Goal: Information Seeking & Learning: Check status

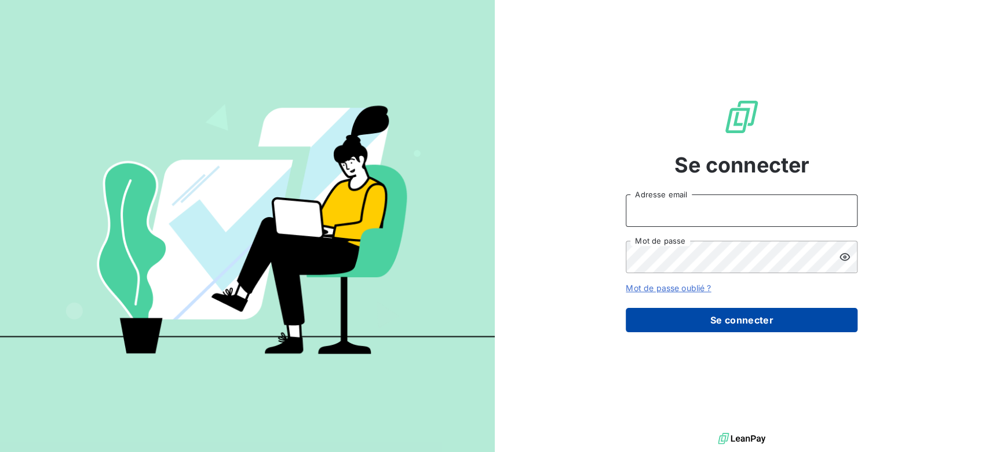
type input "[EMAIL_ADDRESS][DOMAIN_NAME]"
click at [794, 326] on button "Se connecter" at bounding box center [741, 320] width 232 height 24
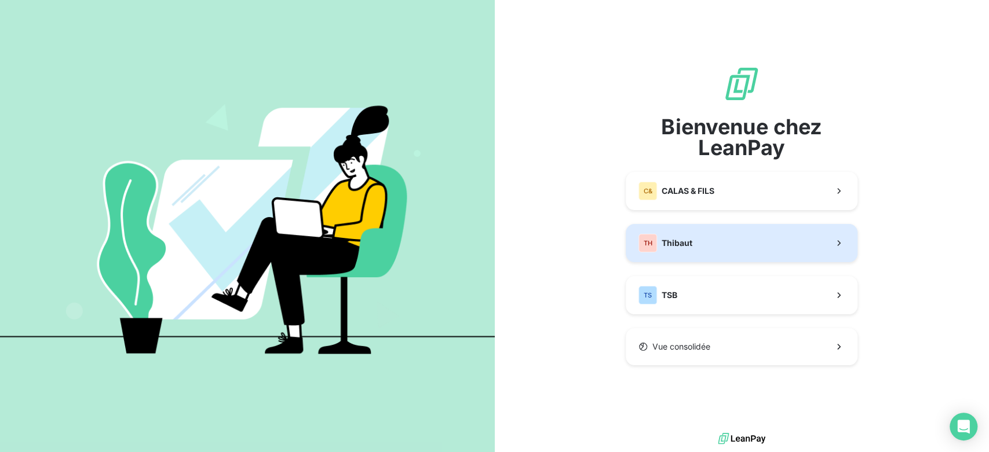
click at [720, 256] on button "TH Thibaut" at bounding box center [741, 243] width 232 height 38
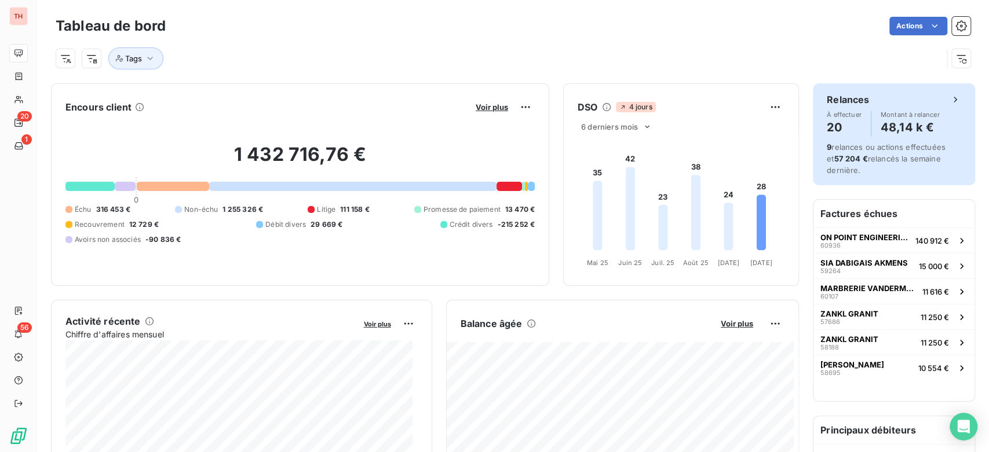
click at [913, 128] on h4 "48,14 k €" at bounding box center [909, 127] width 59 height 19
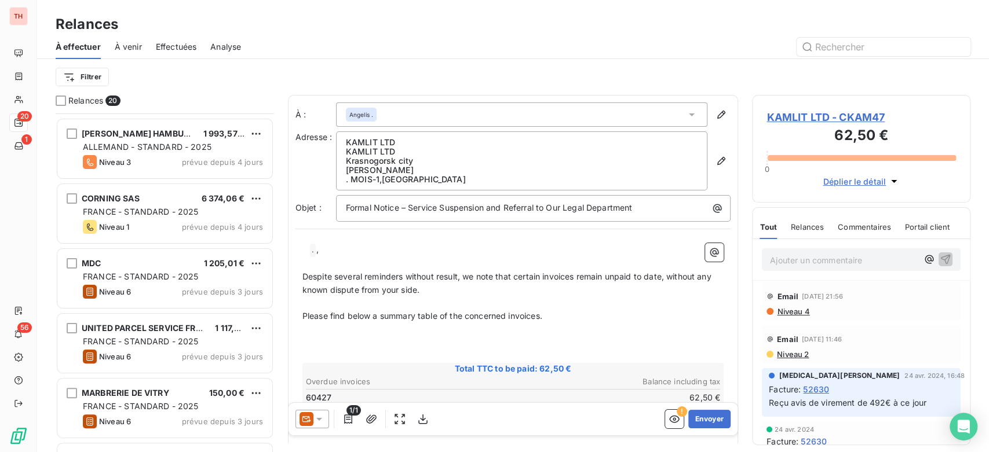
scroll to position [129, 0]
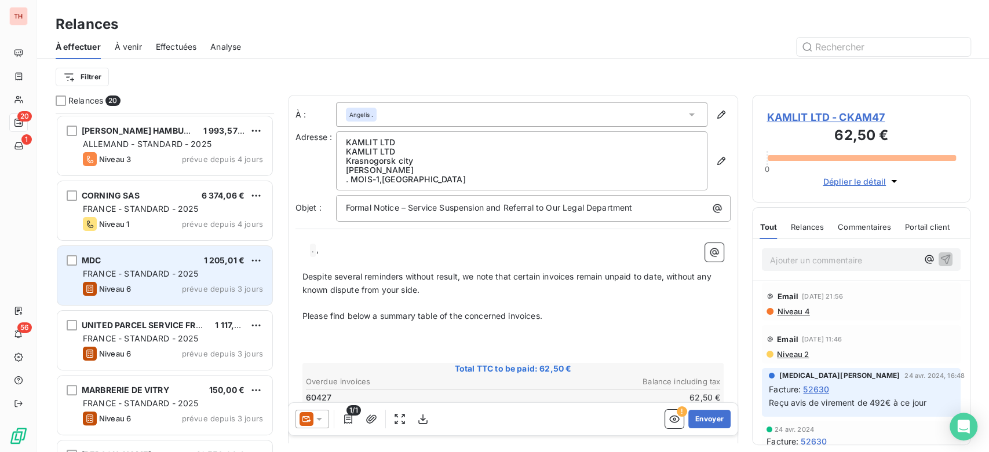
click at [143, 261] on div "MDC 1 205,01 €" at bounding box center [173, 260] width 180 height 10
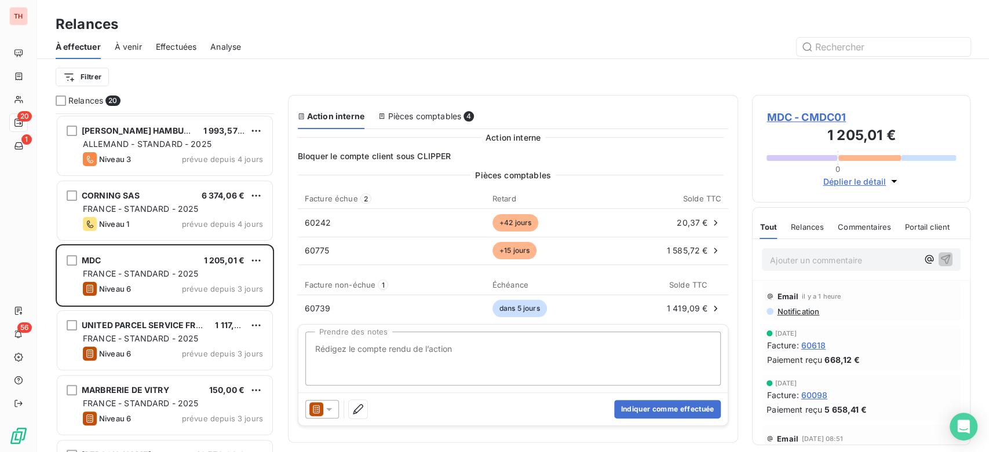
click at [821, 118] on span "MDC - CMDC01" at bounding box center [860, 117] width 189 height 16
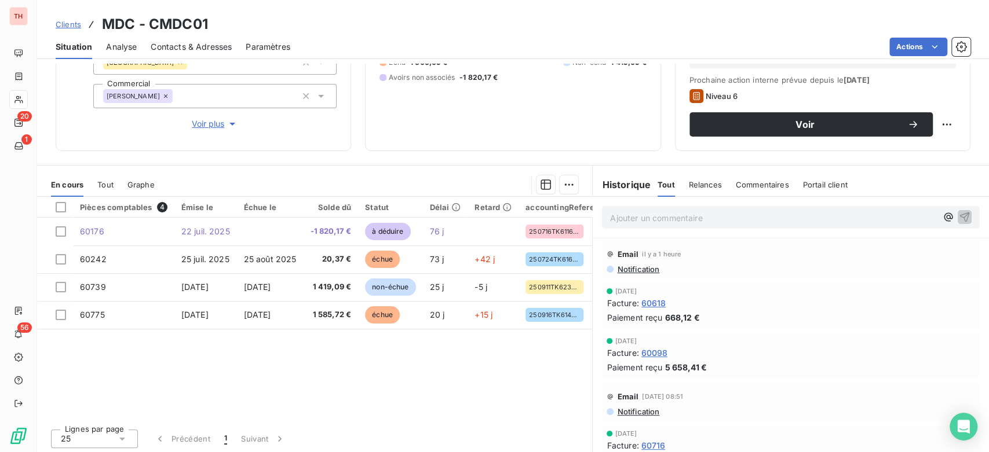
scroll to position [159, 0]
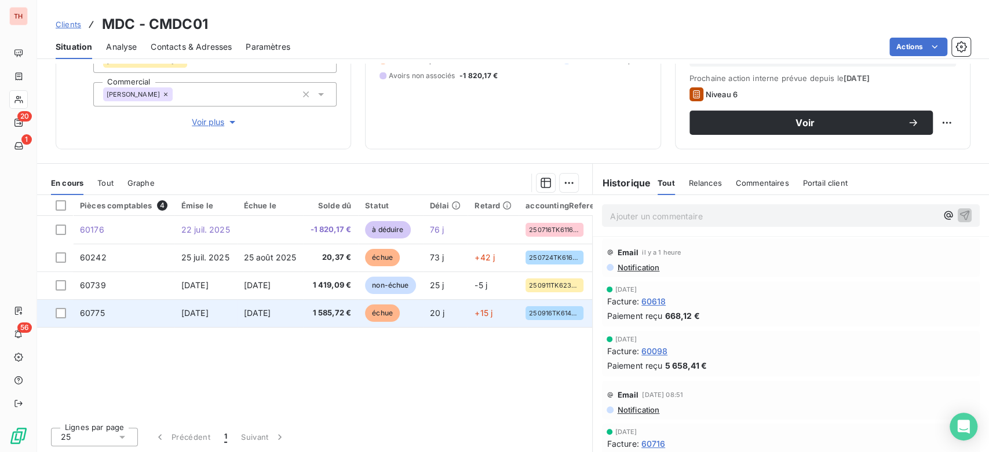
click at [246, 318] on td "[DATE]" at bounding box center [270, 313] width 67 height 28
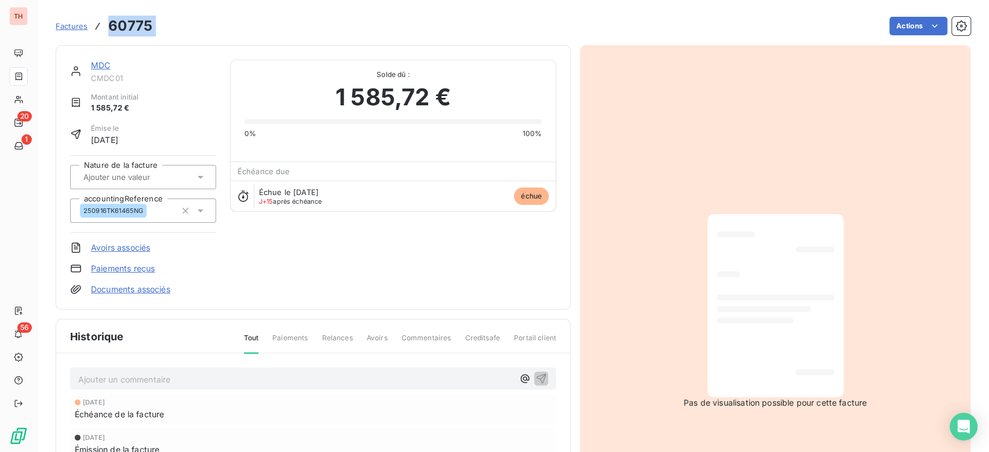
drag, startPoint x: 114, startPoint y: 25, endPoint x: 92, endPoint y: 23, distance: 22.2
click at [88, 21] on div "Factures 60775 Actions" at bounding box center [513, 26] width 914 height 24
copy section "60775 Actions"
click at [104, 60] on link "MDC" at bounding box center [100, 65] width 19 height 10
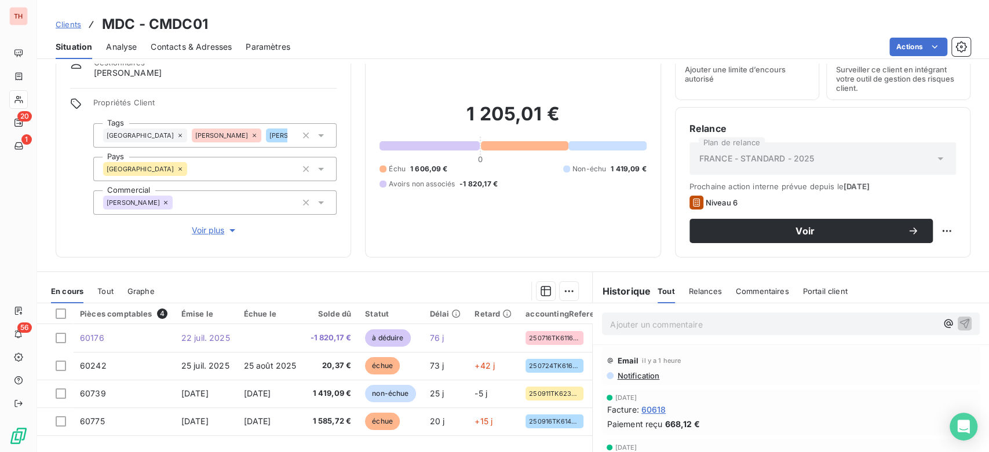
scroll to position [129, 0]
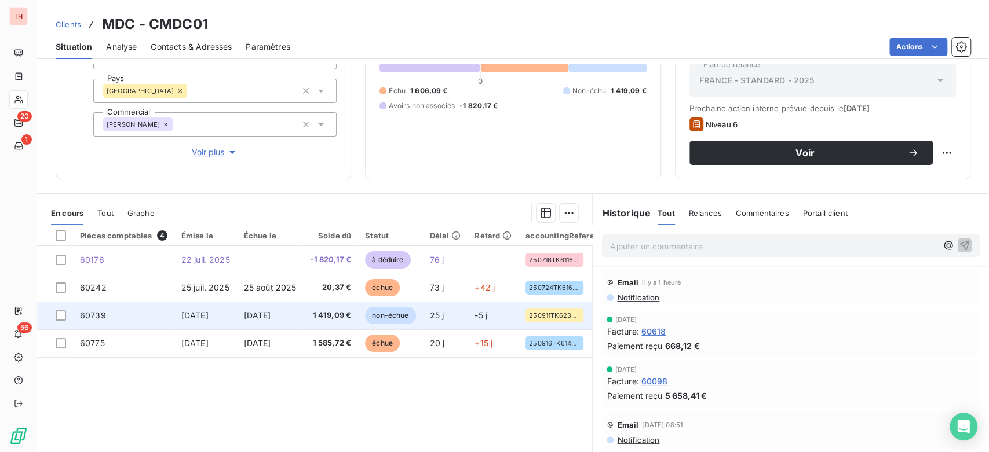
click at [319, 312] on span "1 419,09 €" at bounding box center [330, 316] width 41 height 12
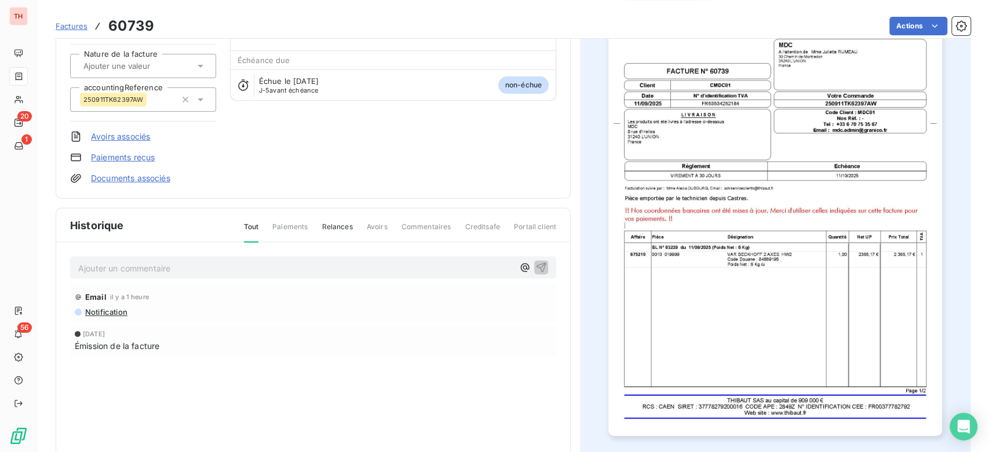
scroll to position [130, 0]
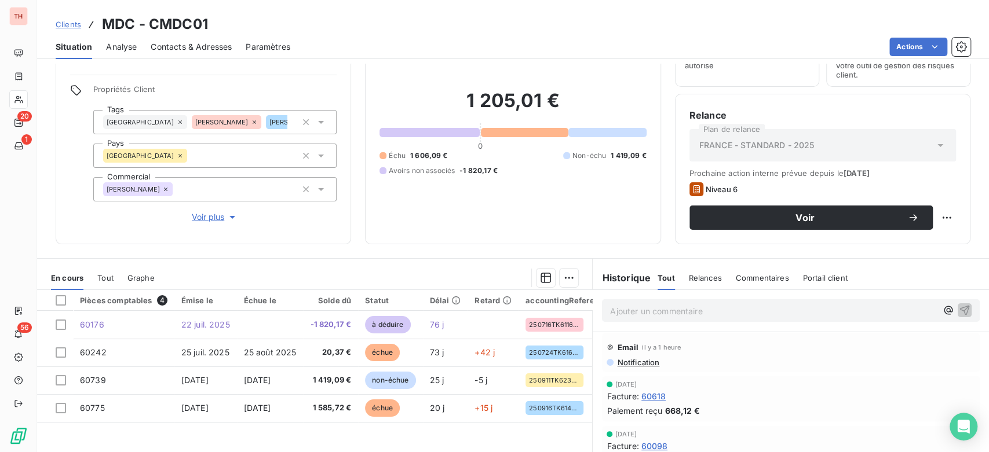
scroll to position [129, 0]
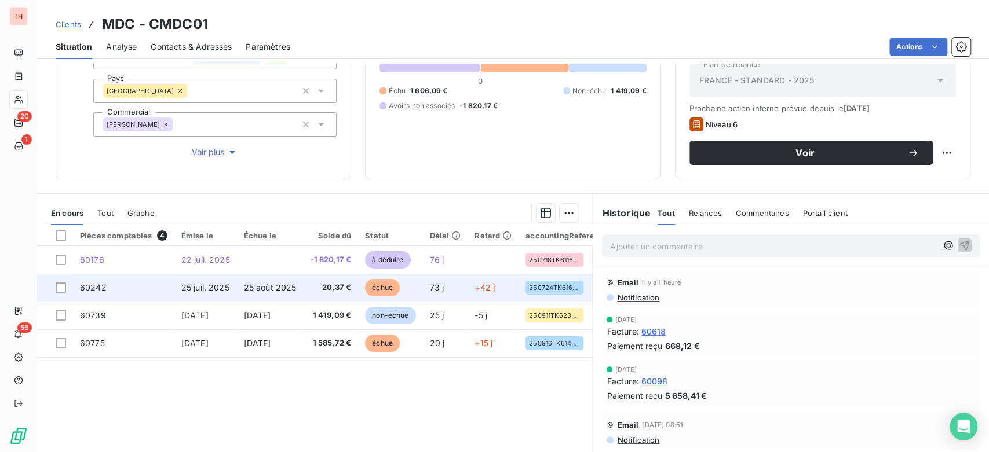
click at [282, 280] on td "25 août 2025" at bounding box center [270, 288] width 67 height 28
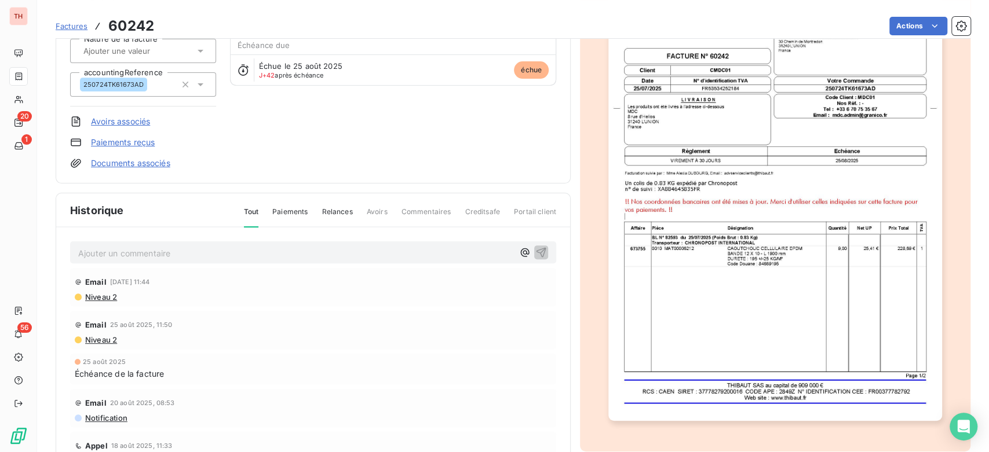
scroll to position [129, 0]
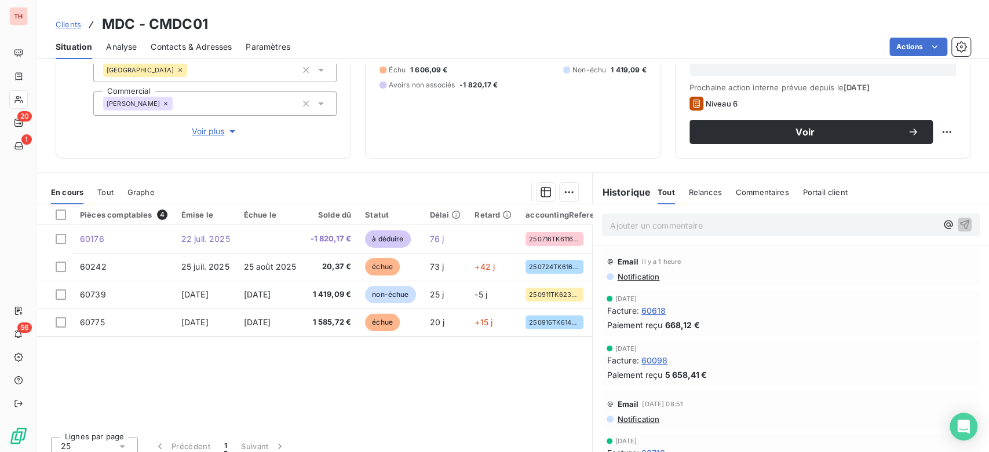
scroll to position [159, 0]
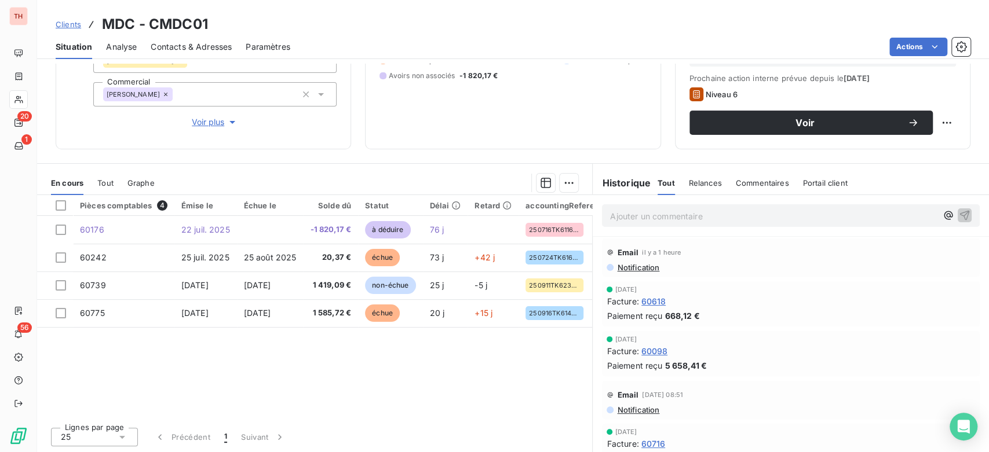
click at [112, 178] on div "En cours Tout Graphe" at bounding box center [314, 183] width 555 height 24
click at [114, 183] on div "En cours Tout Graphe" at bounding box center [314, 183] width 555 height 24
click at [136, 180] on span "Graphe" at bounding box center [140, 182] width 27 height 9
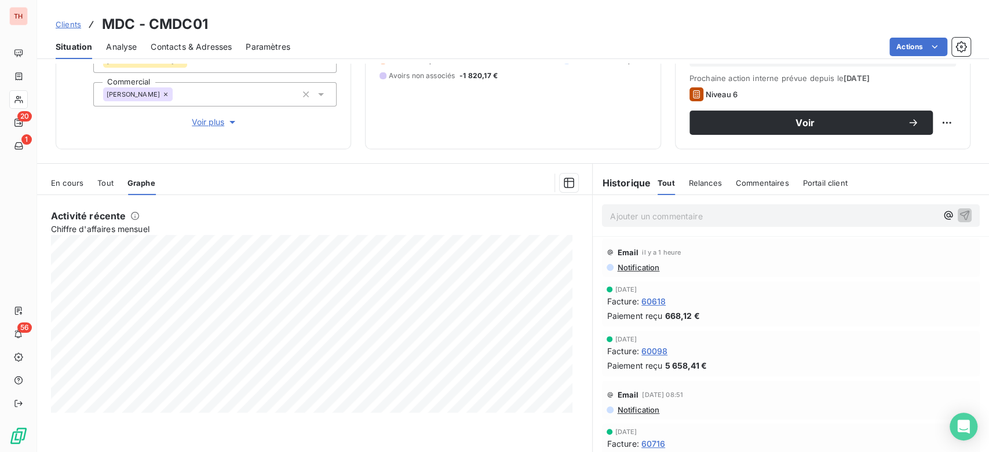
click at [111, 180] on span "Tout" at bounding box center [105, 182] width 16 height 9
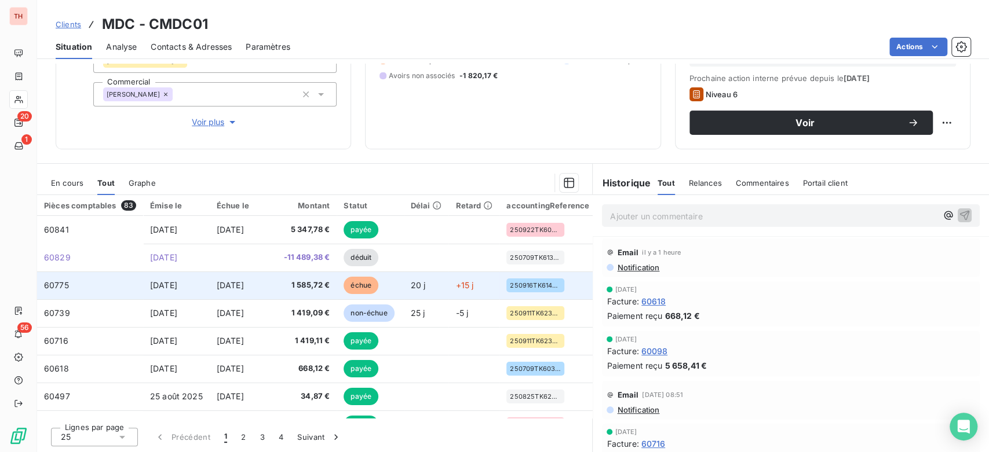
click at [267, 291] on td "[DATE]" at bounding box center [243, 286] width 67 height 28
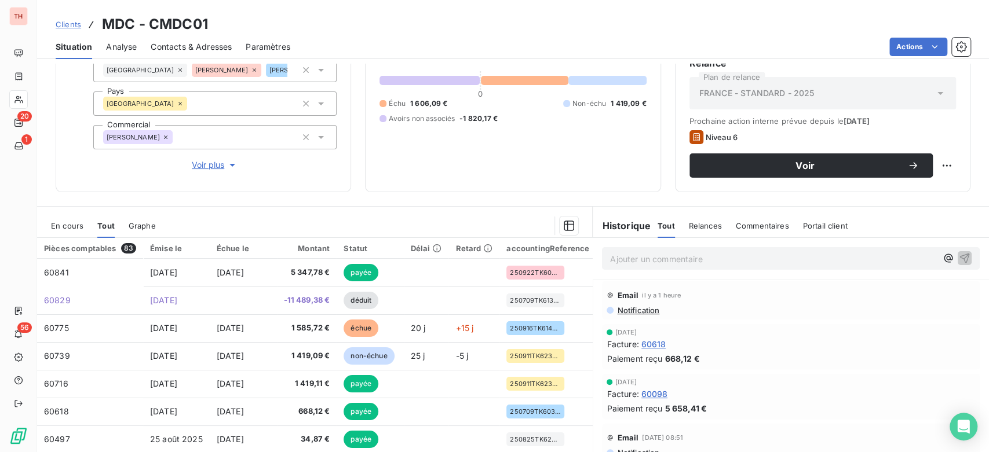
scroll to position [94, 0]
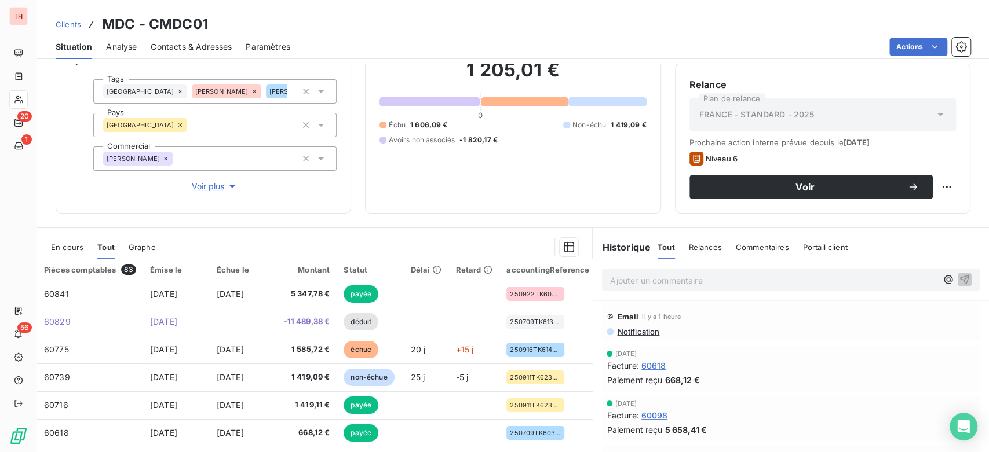
click at [70, 246] on span "En cours" at bounding box center [67, 247] width 32 height 9
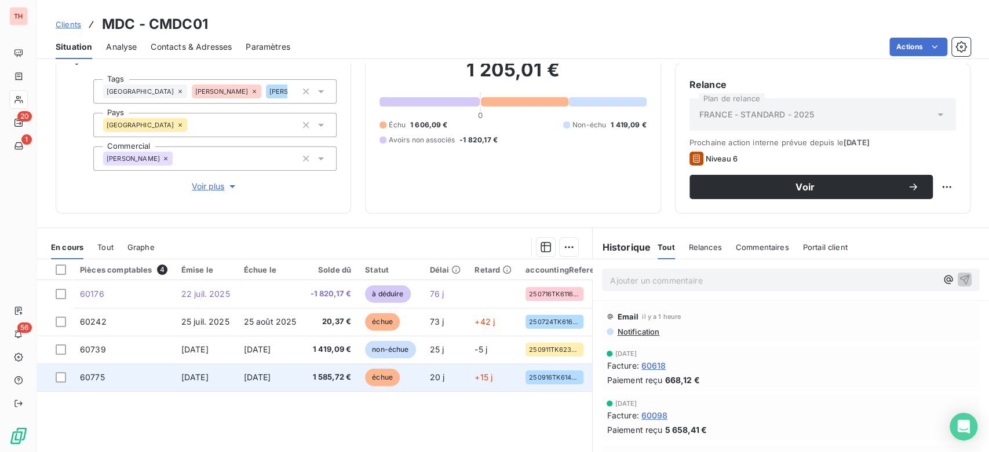
click at [199, 376] on span "[DATE]" at bounding box center [194, 377] width 27 height 10
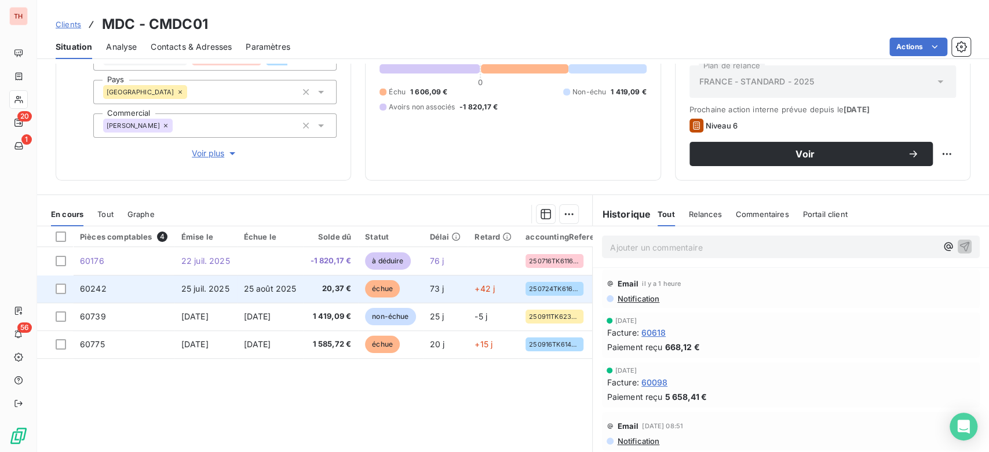
scroll to position [129, 0]
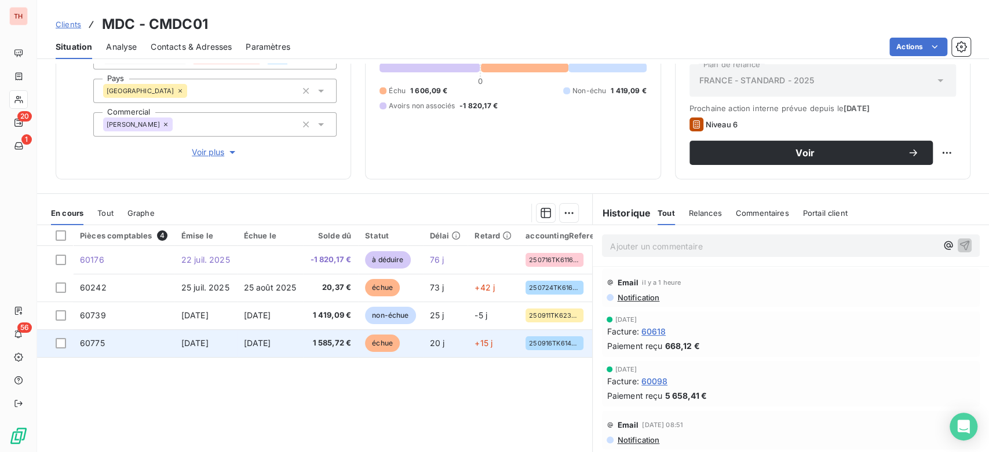
click at [267, 342] on span "[DATE]" at bounding box center [257, 343] width 27 height 10
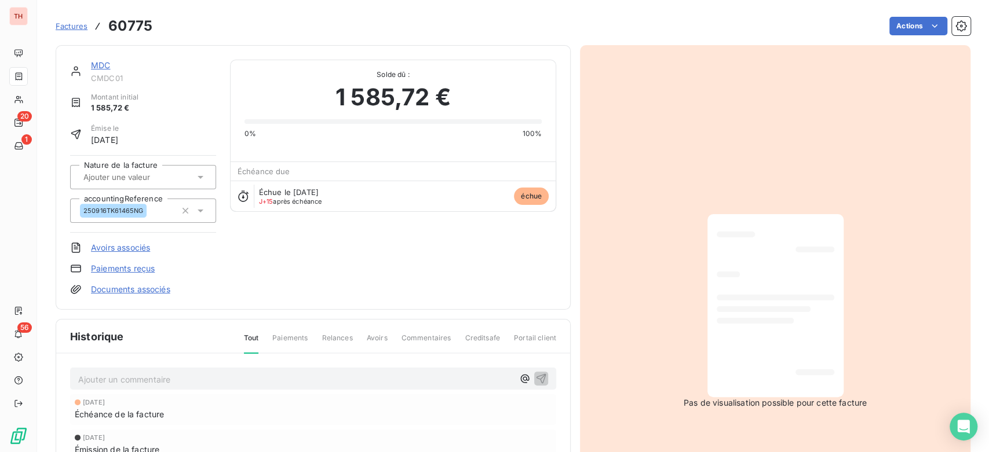
click at [588, 35] on html "TH 20 1 56 Factures 60775 Actions MDC CMDC01 Montant initial 1 585,72 € Émise l…" at bounding box center [494, 226] width 989 height 452
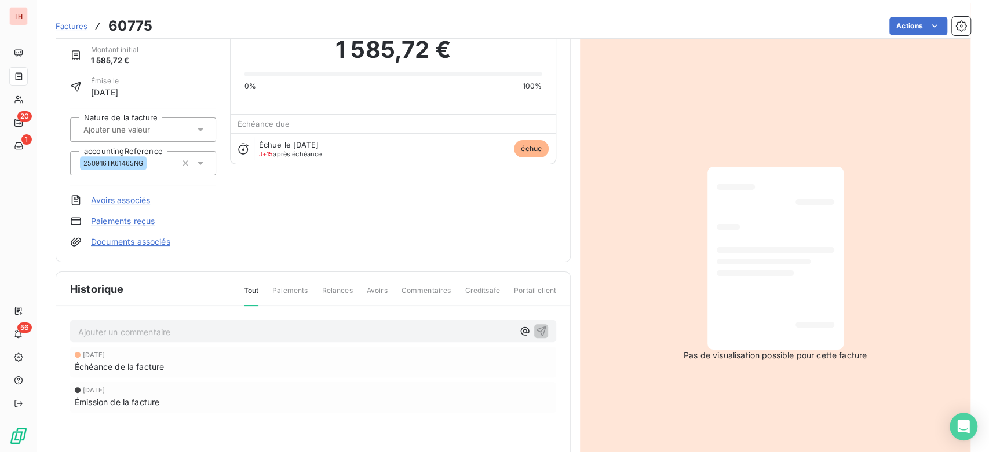
scroll to position [25, 0]
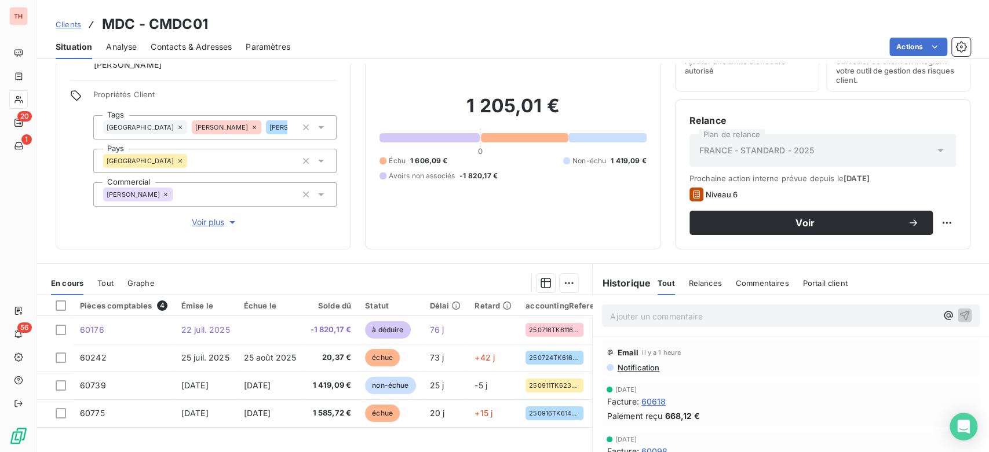
scroll to position [159, 0]
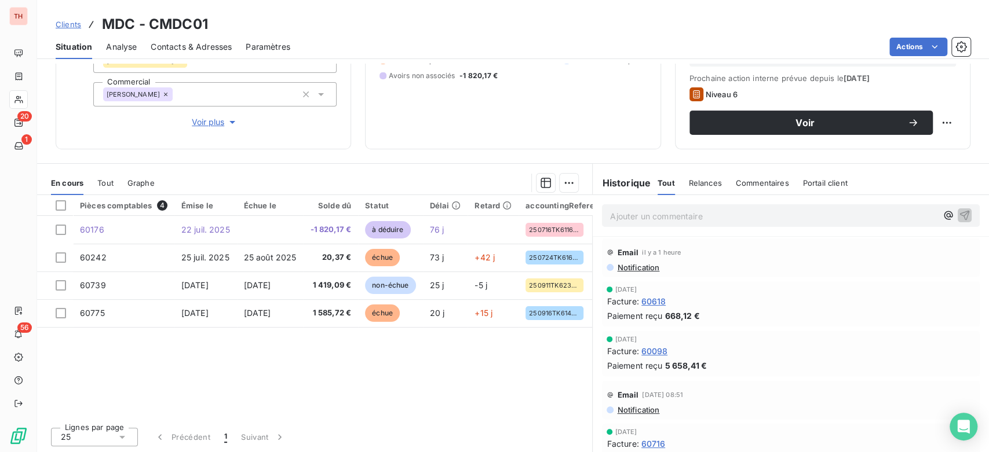
click at [71, 25] on span "Clients" at bounding box center [68, 24] width 25 height 9
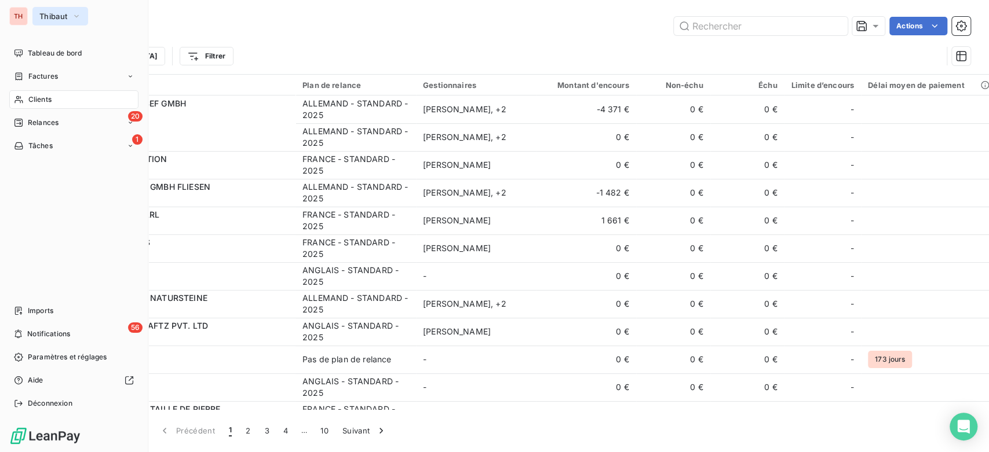
click at [50, 16] on span "Thibaut" at bounding box center [53, 16] width 28 height 9
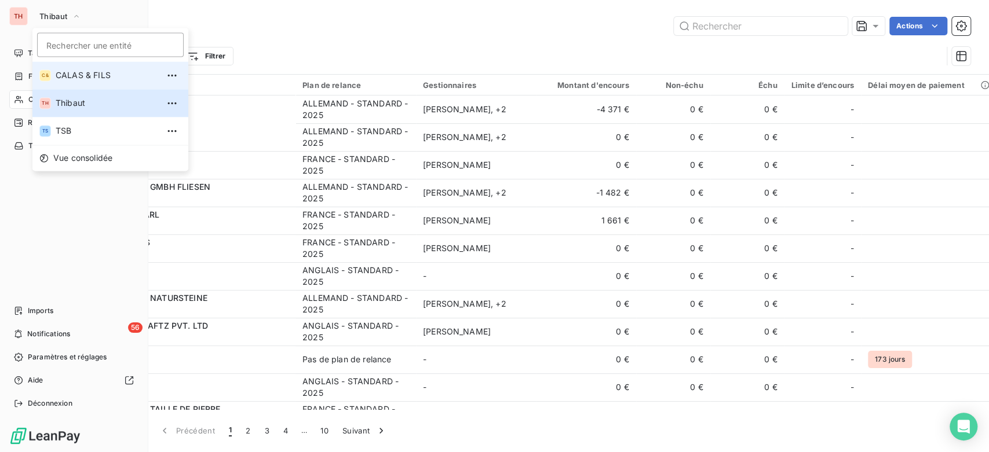
click at [68, 76] on span "CALAS & FILS" at bounding box center [107, 75] width 103 height 12
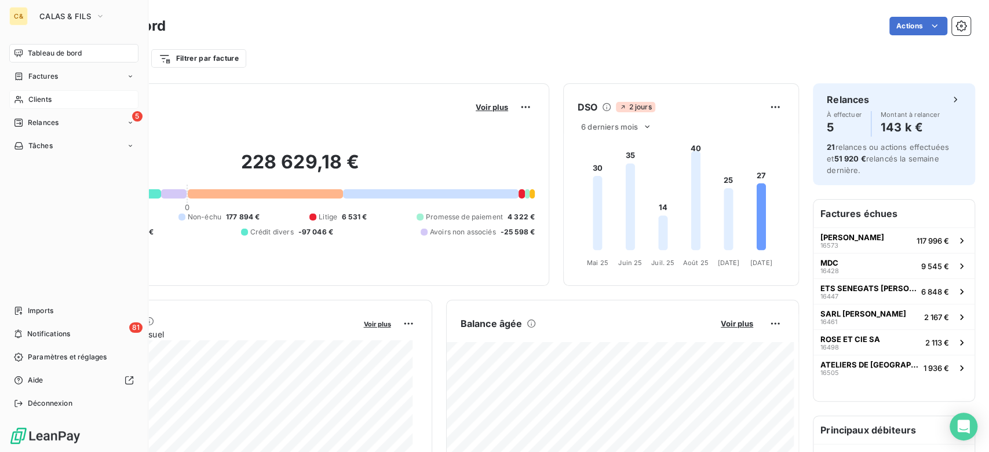
click at [76, 105] on div "Clients" at bounding box center [73, 99] width 129 height 19
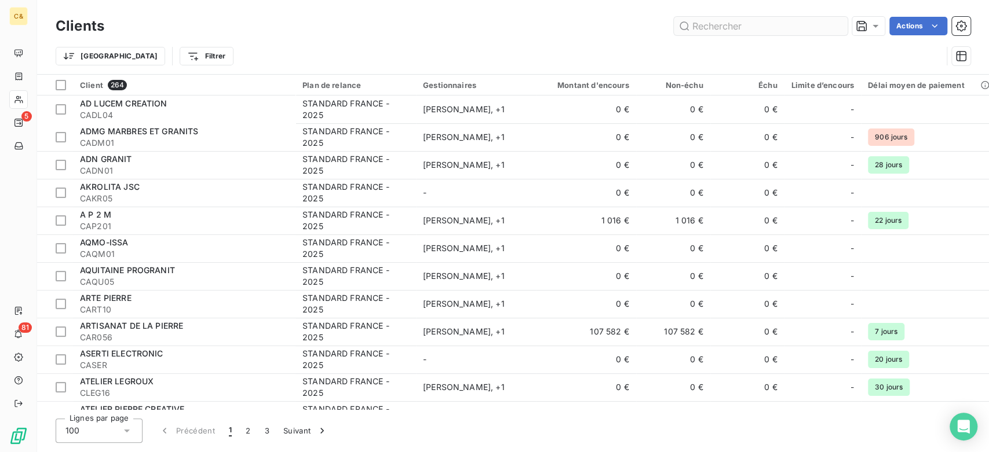
drag, startPoint x: 767, startPoint y: 33, endPoint x: 767, endPoint y: 27, distance: 6.4
click at [767, 28] on input "text" at bounding box center [761, 26] width 174 height 19
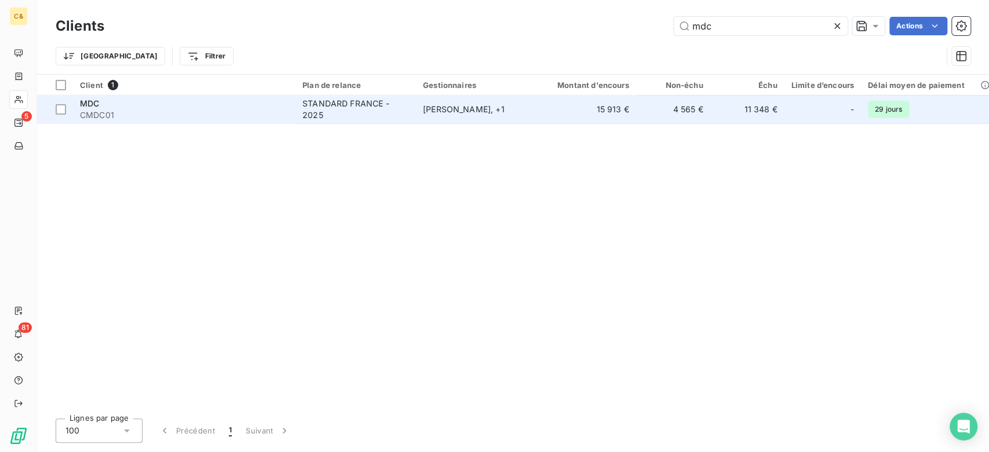
type input "mdc"
click at [412, 113] on td "STANDARD FRANCE - 2025" at bounding box center [355, 110] width 120 height 28
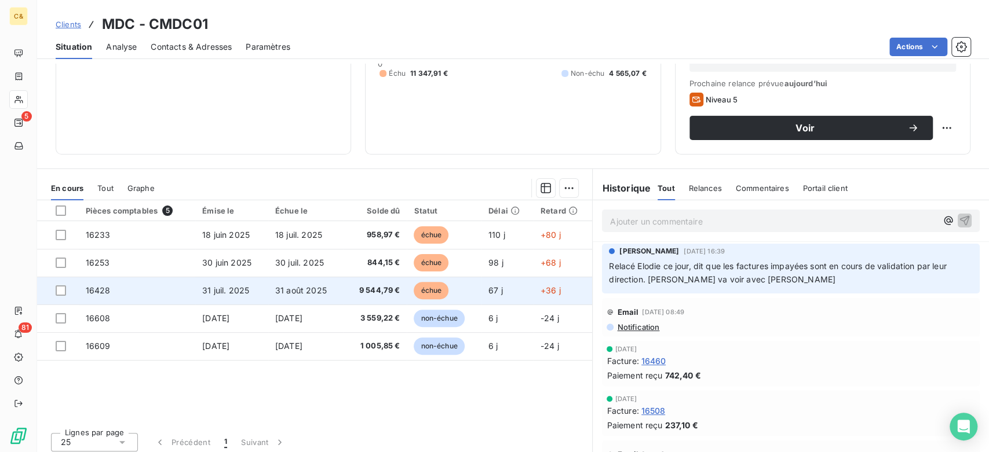
scroll to position [159, 0]
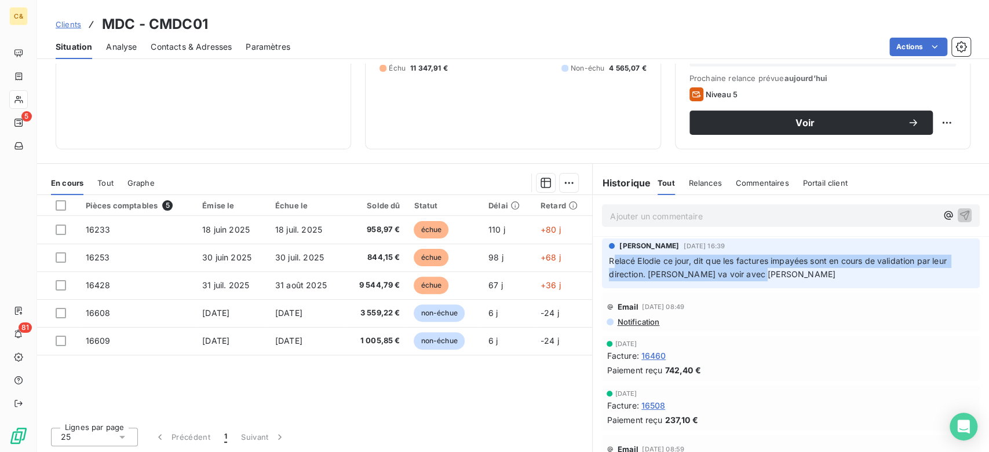
drag, startPoint x: 753, startPoint y: 275, endPoint x: 610, endPoint y: 266, distance: 142.8
click at [610, 266] on p "Relacé Elodie ce jour, dit que les factures impayées sont en cours de validatio…" at bounding box center [791, 268] width 364 height 27
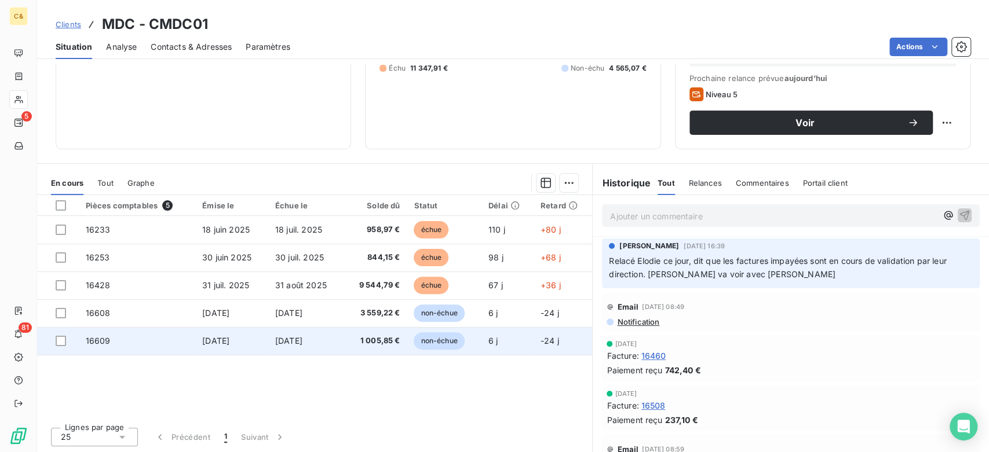
click at [246, 346] on td "[DATE]" at bounding box center [231, 341] width 73 height 28
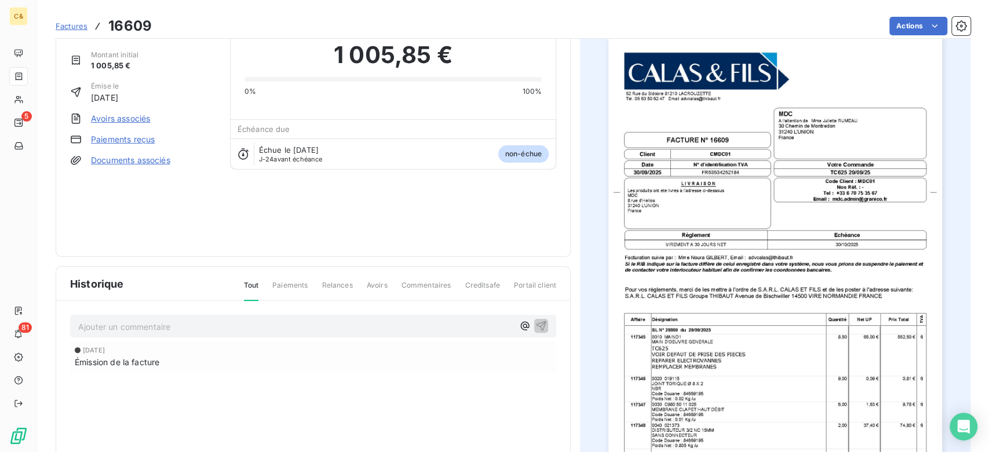
scroll to position [129, 0]
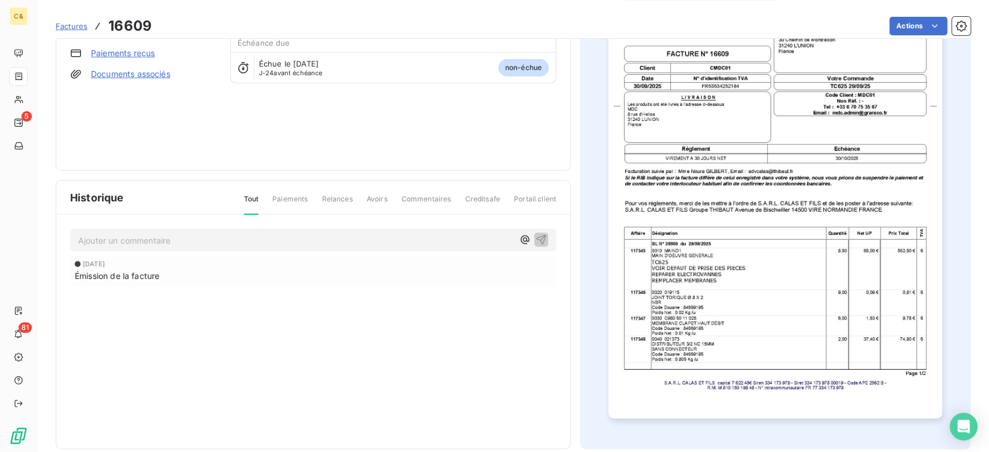
click at [827, 284] on img "button" at bounding box center [774, 182] width 333 height 471
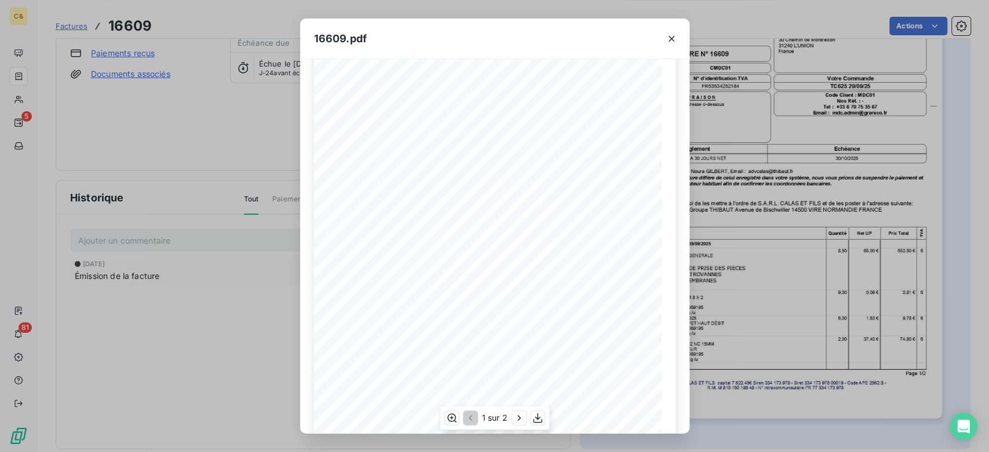
scroll to position [129, 0]
click at [521, 419] on icon "button" at bounding box center [519, 418] width 12 height 12
click at [471, 420] on icon "button" at bounding box center [469, 418] width 12 height 12
click at [865, 316] on div "16609.pdf FACTURE N∞†16609 [STREET_ADDRESS] TÈl. 05 63 50 62 47 Email [EMAIL_AD…" at bounding box center [494, 226] width 989 height 452
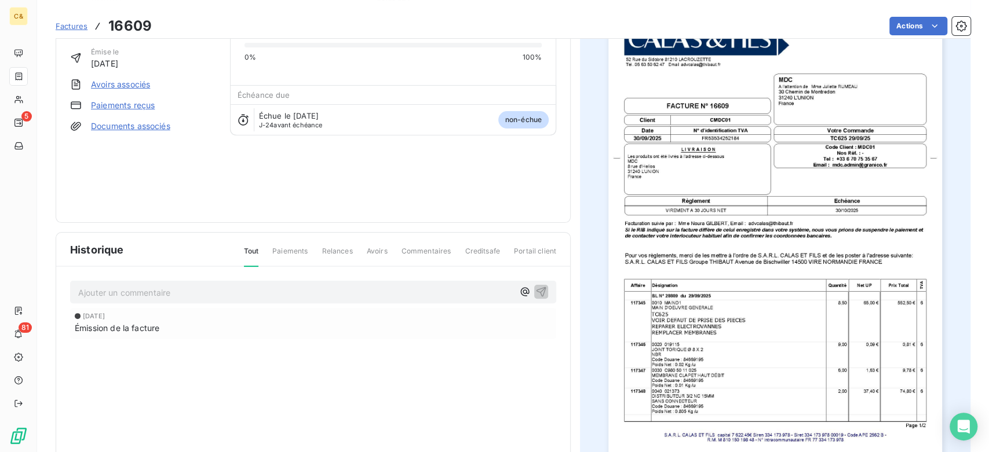
scroll to position [0, 0]
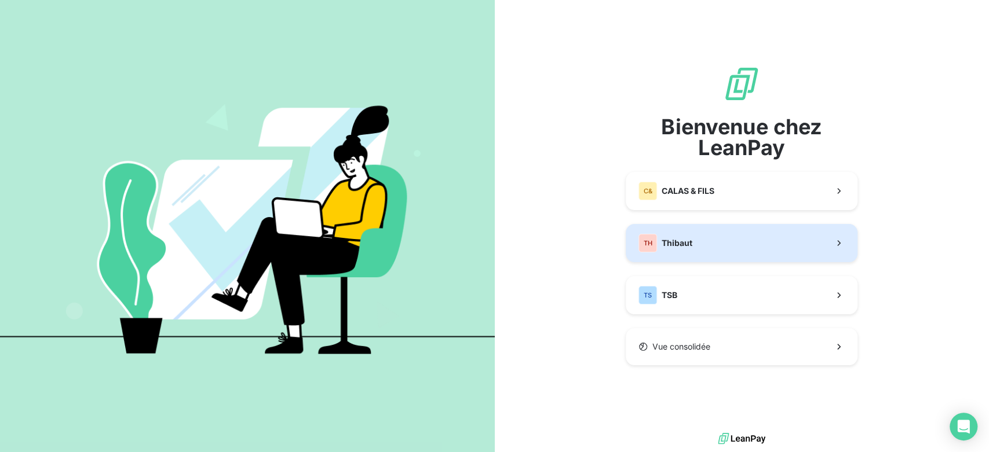
click at [713, 229] on button "TH Thibaut" at bounding box center [741, 243] width 232 height 38
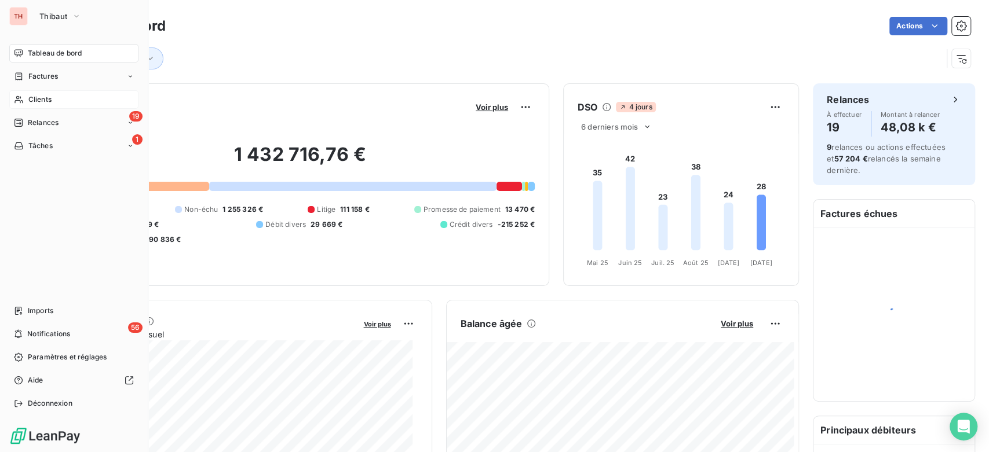
click at [41, 104] on span "Clients" at bounding box center [39, 99] width 23 height 10
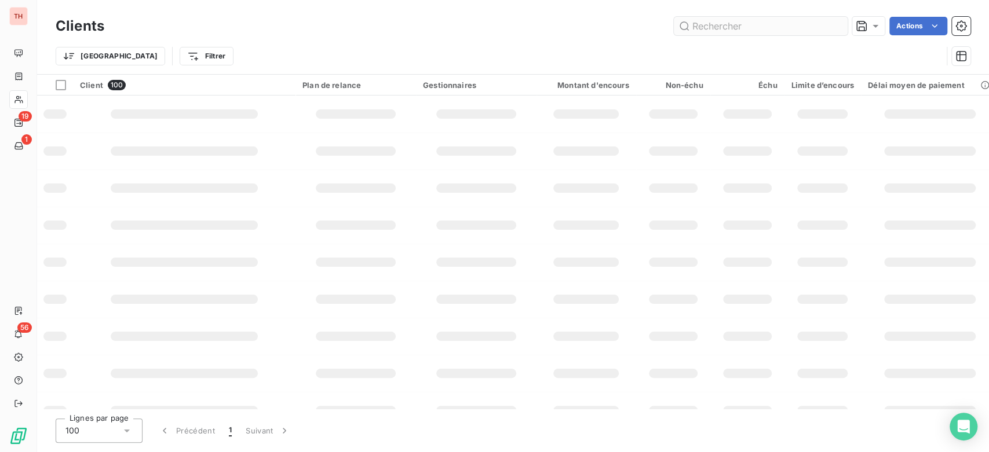
click at [747, 31] on input "text" at bounding box center [761, 26] width 174 height 19
click at [747, 27] on input "text" at bounding box center [761, 26] width 174 height 19
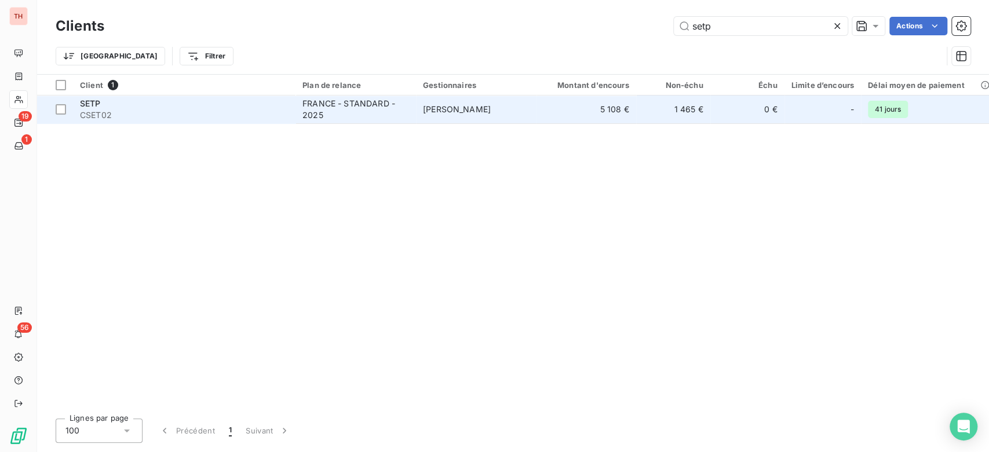
type input "setp"
click at [463, 117] on td "[PERSON_NAME]" at bounding box center [476, 110] width 120 height 28
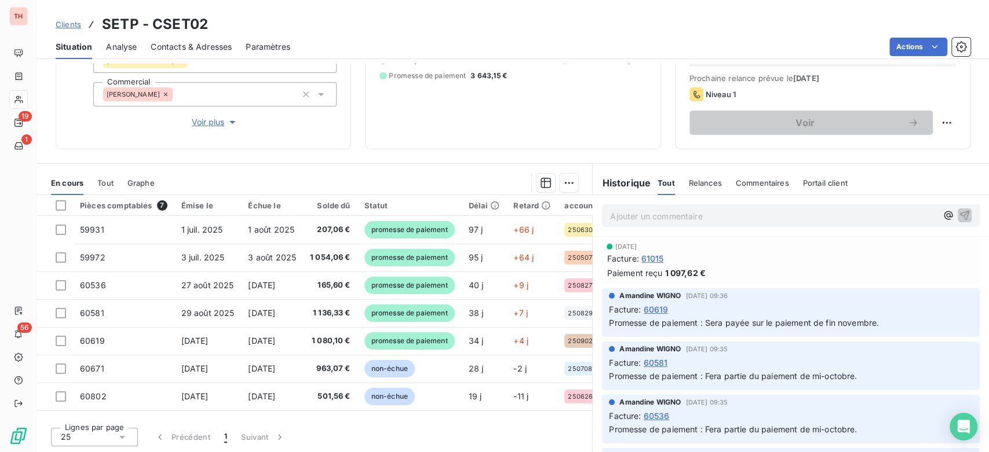
scroll to position [64, 0]
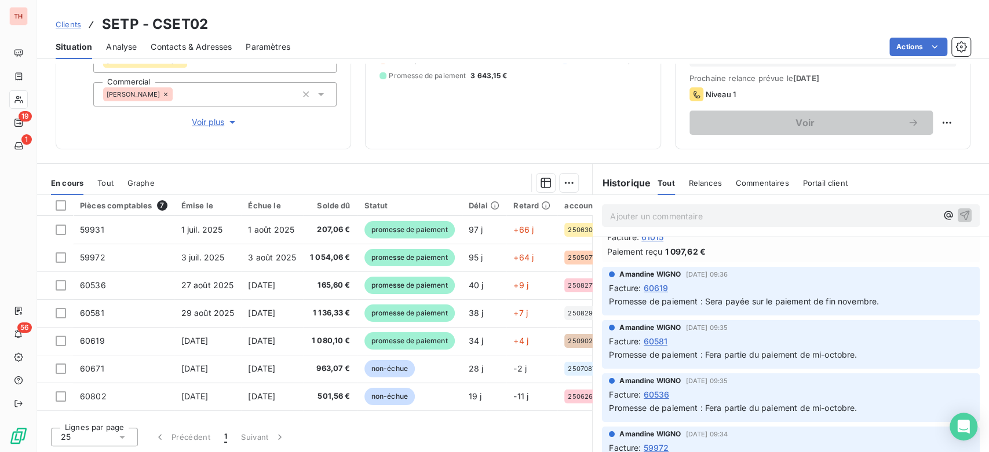
click at [650, 283] on span "60619" at bounding box center [655, 288] width 25 height 12
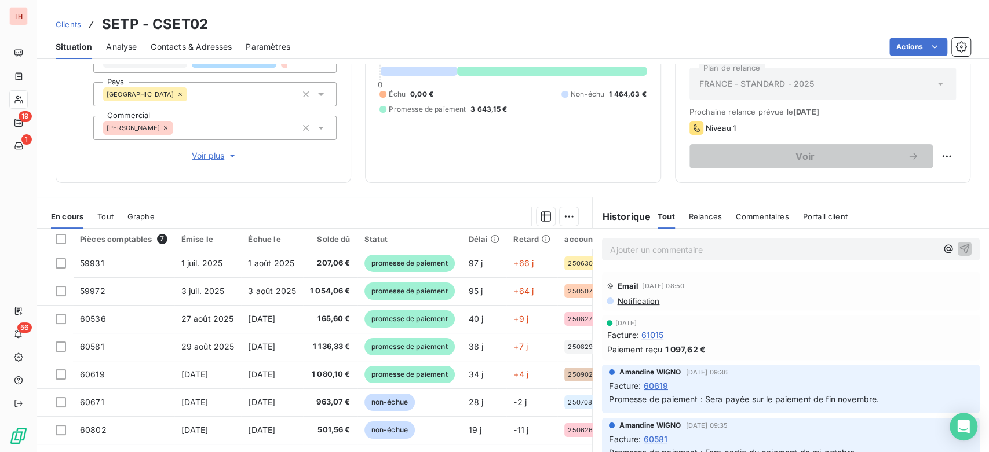
scroll to position [129, 0]
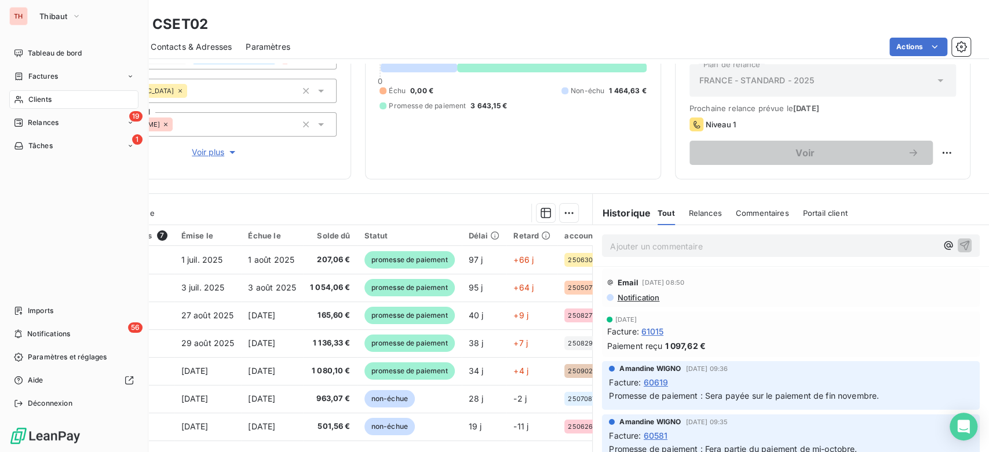
click at [17, 98] on icon at bounding box center [18, 100] width 8 height 8
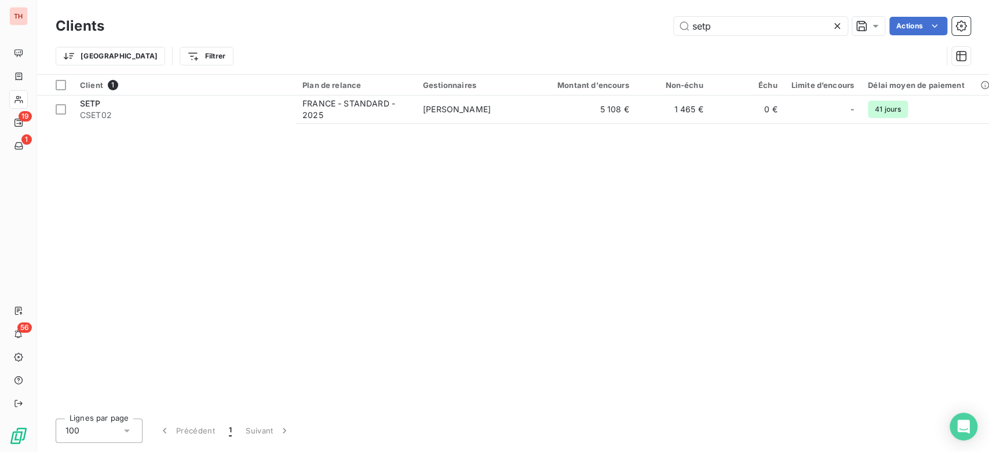
drag, startPoint x: 727, startPoint y: 25, endPoint x: 594, endPoint y: 24, distance: 133.8
click at [594, 24] on div "setp Actions" at bounding box center [544, 26] width 852 height 19
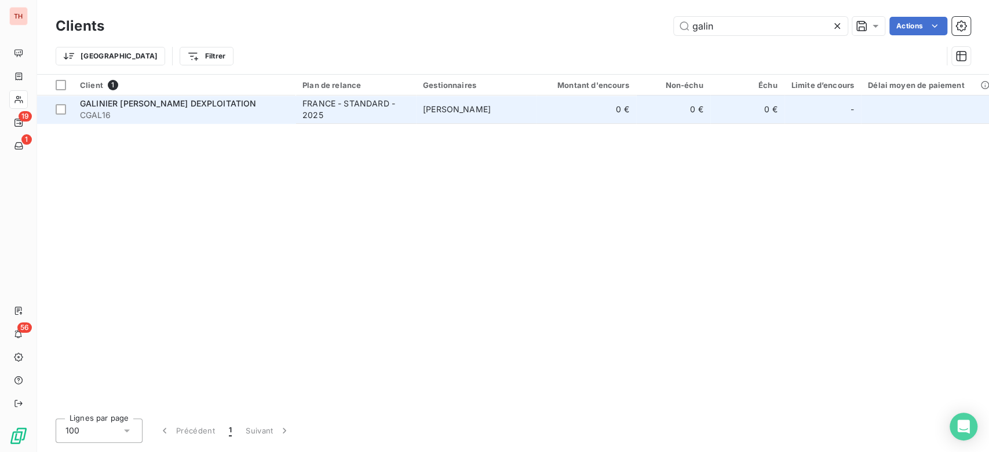
type input "galin"
click at [236, 101] on div "GALINIER JEAN - STE DEXPLOITATION" at bounding box center [184, 104] width 208 height 12
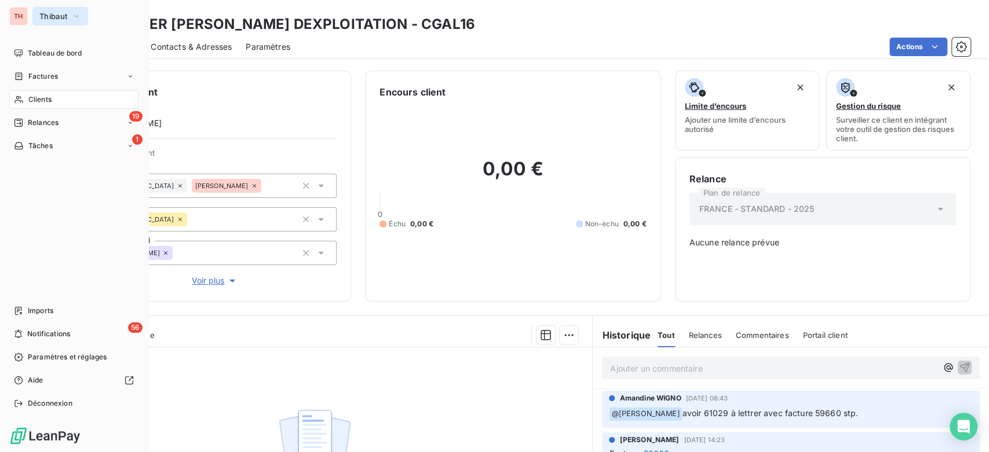
drag, startPoint x: 38, startPoint y: 12, endPoint x: 41, endPoint y: 19, distance: 7.9
click at [39, 12] on button "Thibaut" at bounding box center [60, 16] width 56 height 19
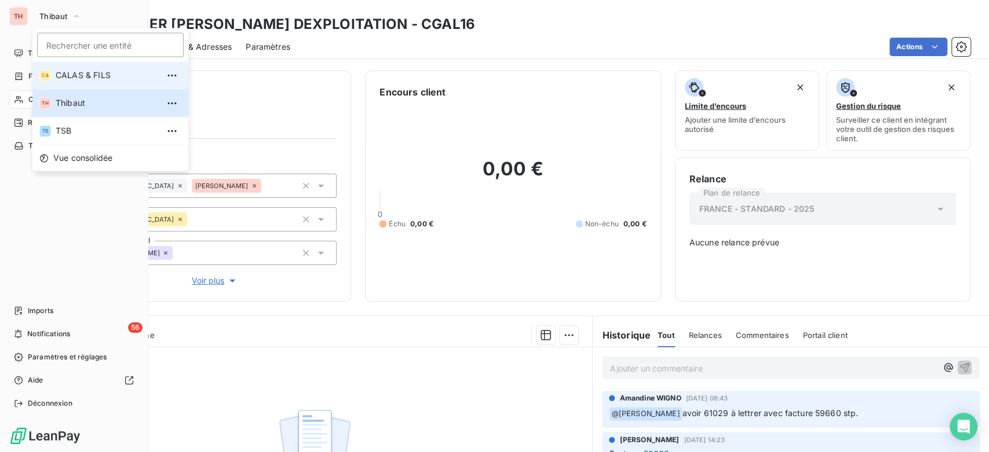
click at [81, 81] on span "CALAS & FILS" at bounding box center [107, 75] width 103 height 12
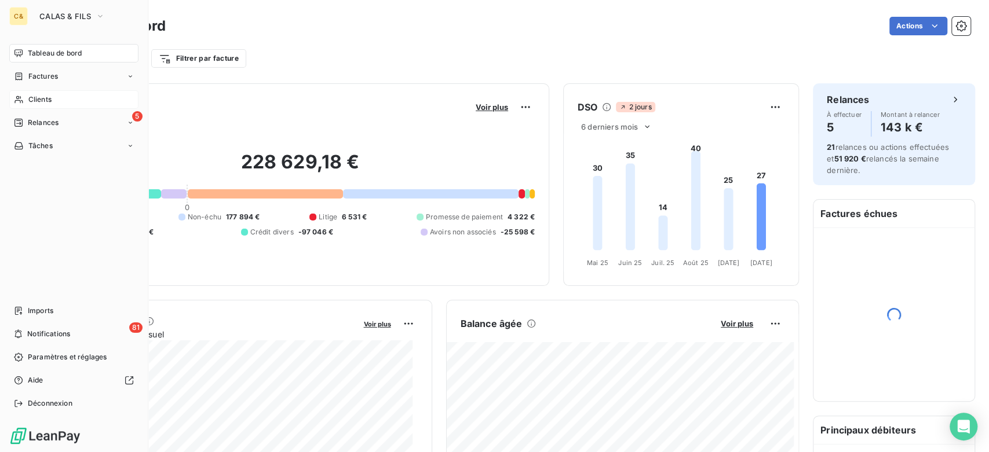
click at [25, 96] on div "Clients" at bounding box center [73, 99] width 129 height 19
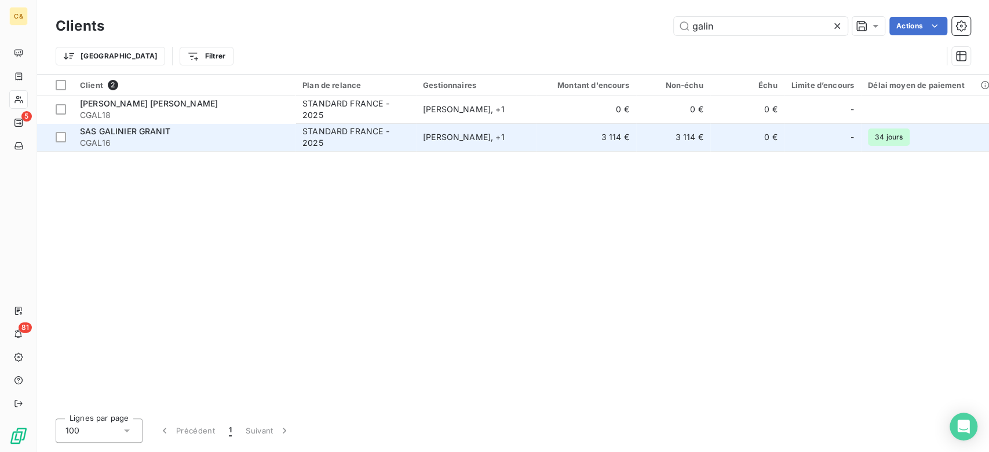
click at [232, 125] on td "SAS GALINIER GRANIT CGAL16" at bounding box center [184, 137] width 222 height 28
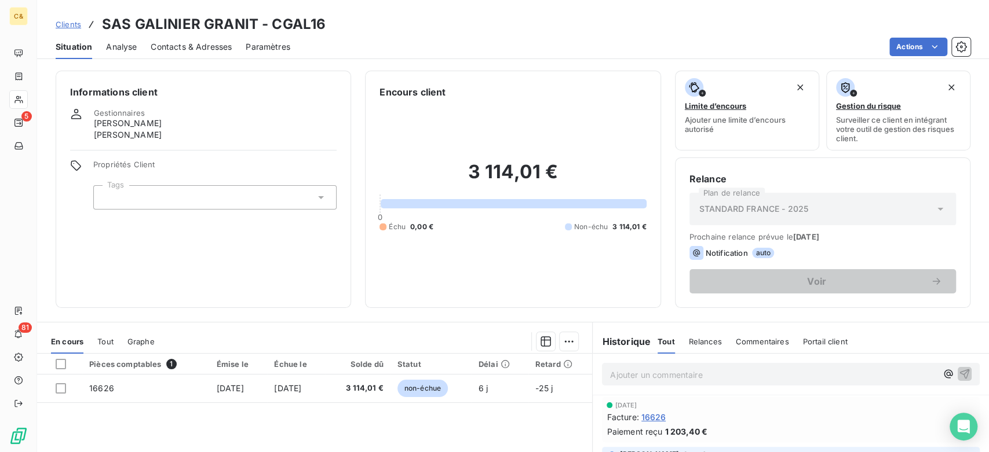
scroll to position [64, 0]
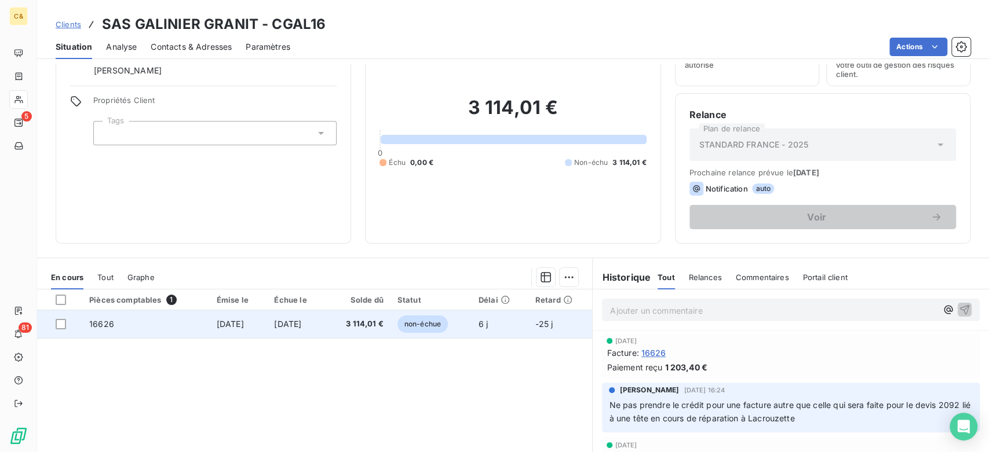
click at [244, 327] on span "[DATE]" at bounding box center [230, 324] width 27 height 10
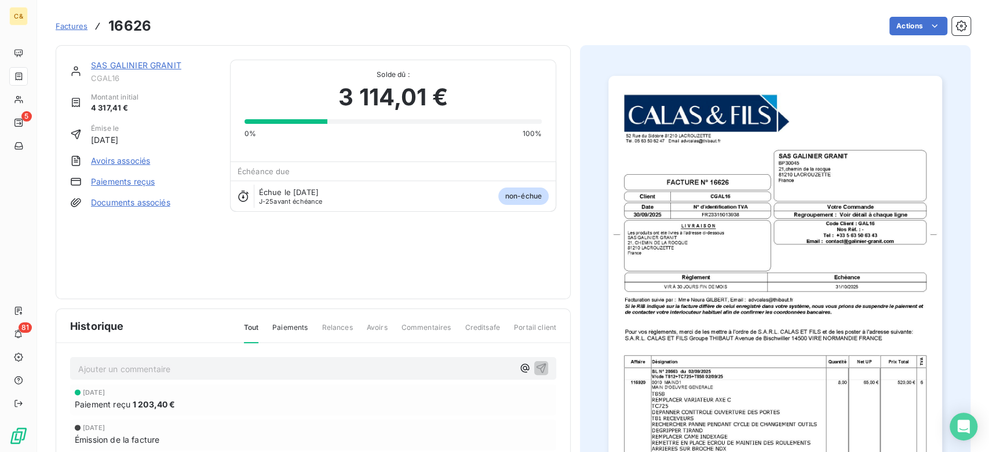
click at [737, 383] on img "button" at bounding box center [774, 311] width 333 height 471
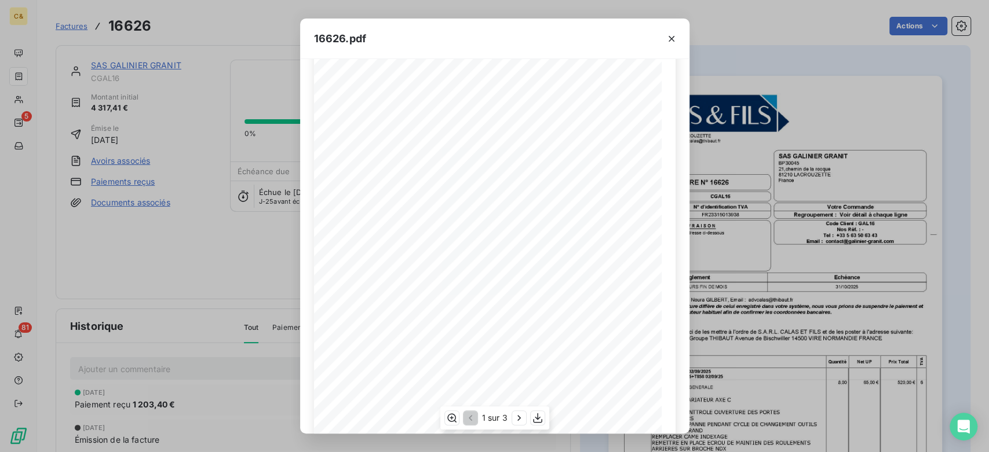
scroll to position [144, 0]
click at [514, 418] on icon "button" at bounding box center [519, 418] width 12 height 12
click at [519, 417] on icon "button" at bounding box center [519, 417] width 3 height 5
click at [190, 203] on div "16626.pdf 52 Rue du Sidobre 81210 LACROUZETTE TÈl. 05 63 50 62 47 Email: advcal…" at bounding box center [494, 226] width 989 height 452
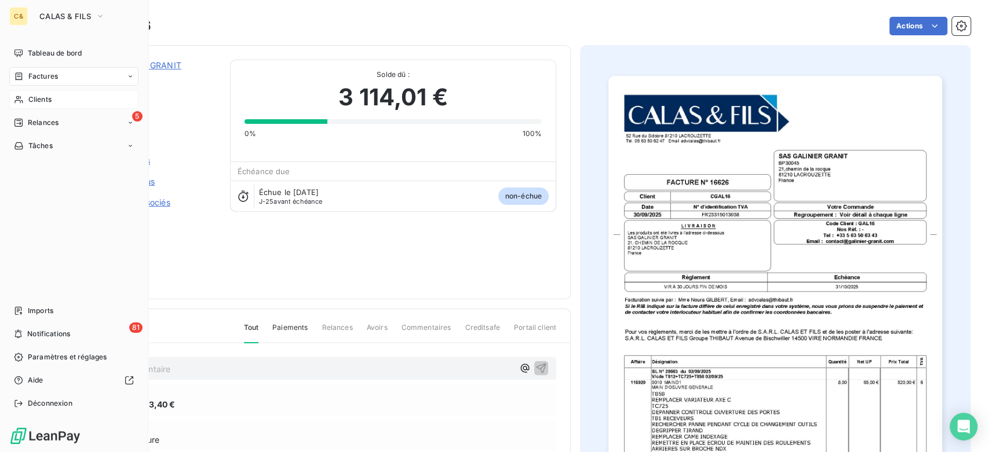
click at [21, 100] on icon at bounding box center [19, 99] width 10 height 9
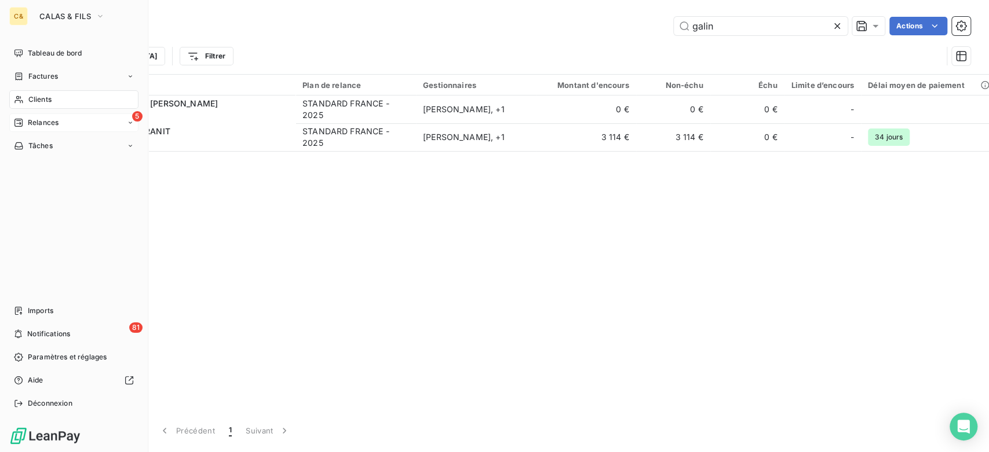
click at [30, 124] on span "Relances" at bounding box center [43, 123] width 31 height 10
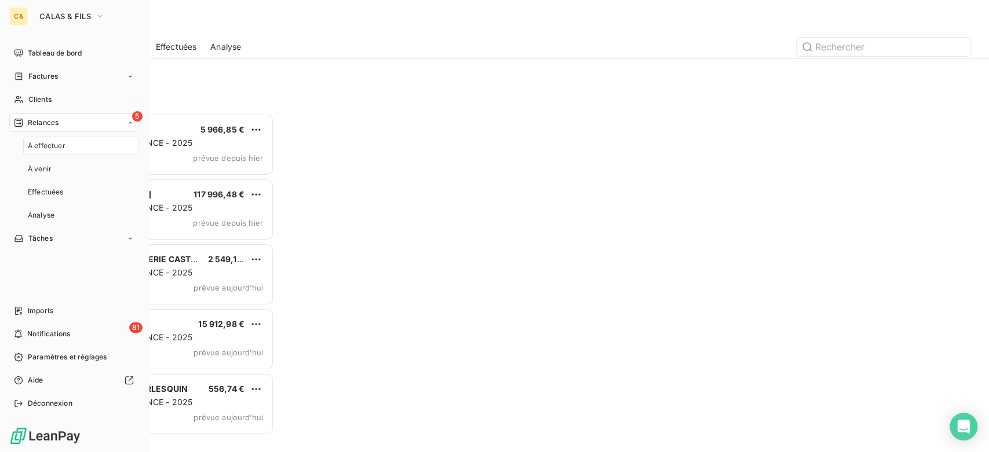
scroll to position [329, 208]
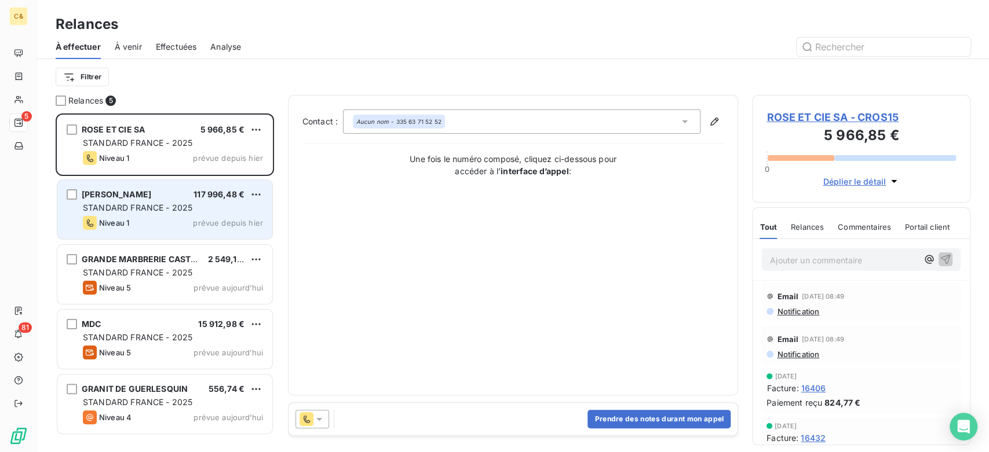
click at [159, 193] on div "SAS BLETON 117 996,48 €" at bounding box center [173, 194] width 180 height 10
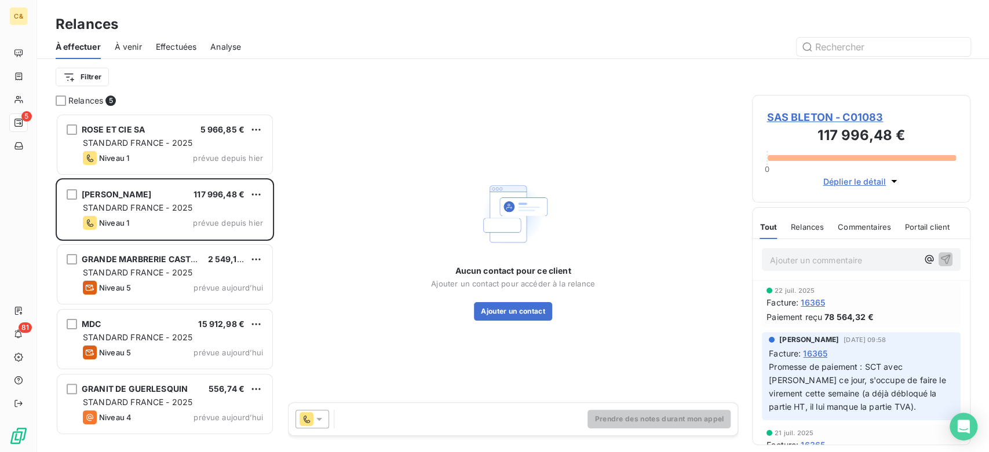
click at [822, 114] on span "SAS BLETON - C01083" at bounding box center [860, 117] width 189 height 16
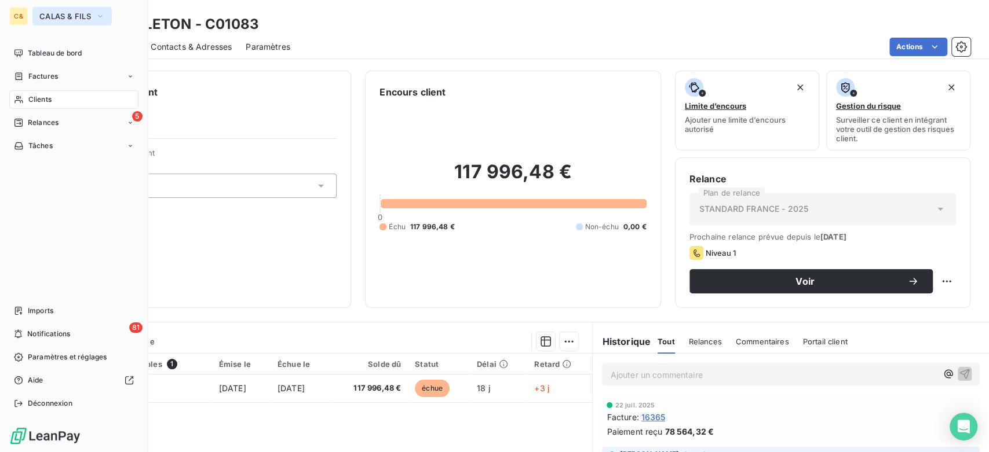
click at [56, 19] on span "CALAS & FILS" at bounding box center [65, 16] width 52 height 9
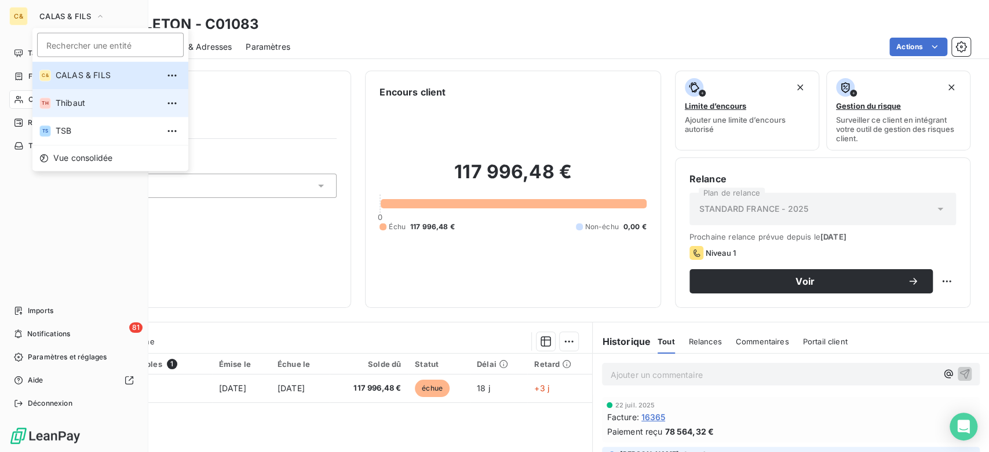
click at [74, 100] on span "Thibaut" at bounding box center [107, 103] width 103 height 12
